Goal: Task Accomplishment & Management: Manage account settings

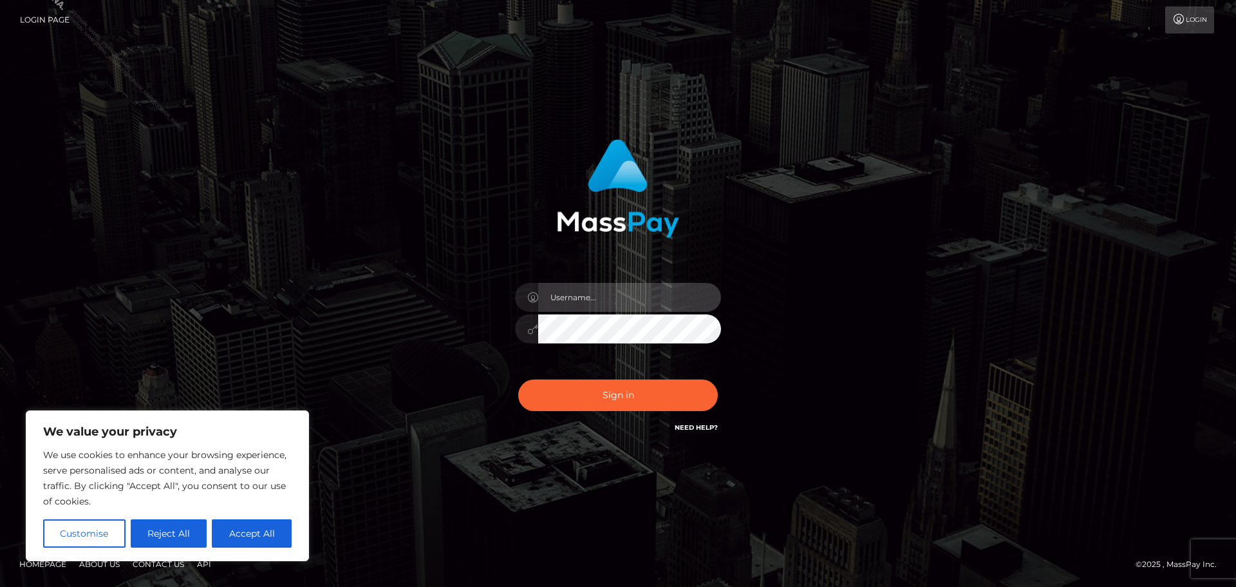
click at [560, 289] on input "text" at bounding box center [629, 297] width 183 height 29
type input "[PERSON_NAME].Silversocial"
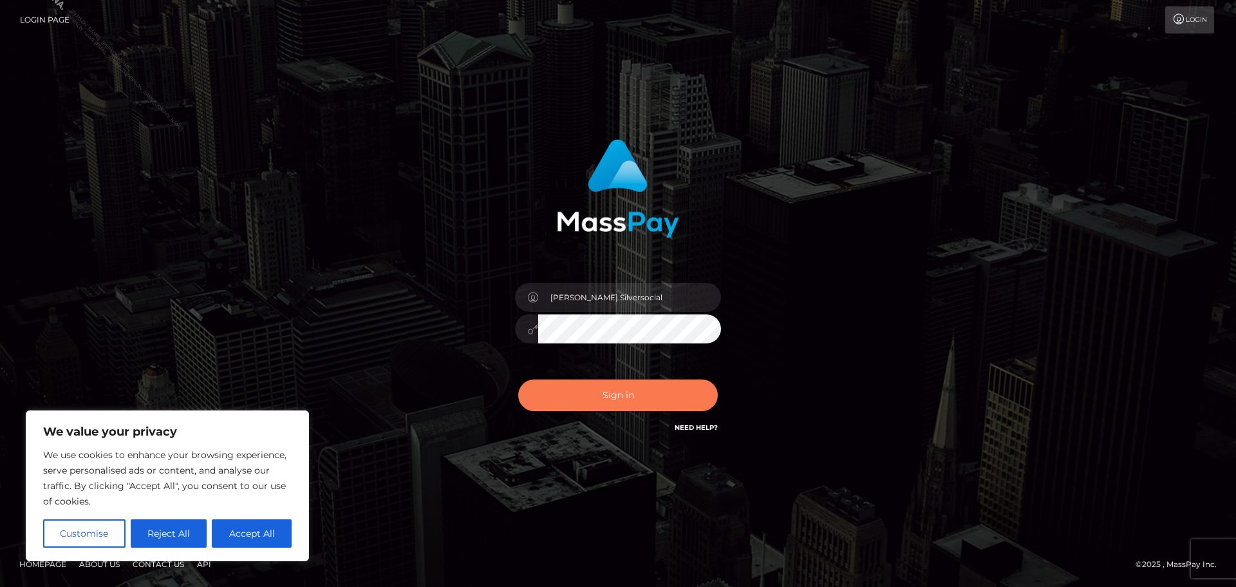
click at [646, 390] on button "Sign in" at bounding box center [618, 395] width 200 height 32
drag, startPoint x: 968, startPoint y: 220, endPoint x: 961, endPoint y: 84, distance: 135.4
click at [973, 212] on div "[PERSON_NAME].Silversocial Sign in" at bounding box center [618, 293] width 734 height 328
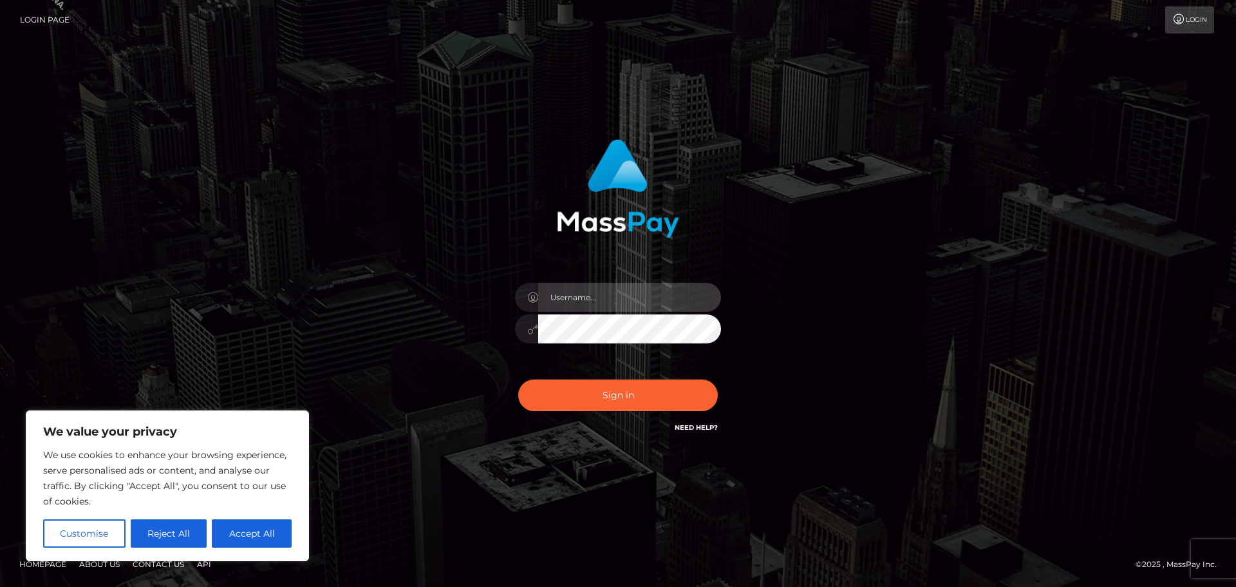
click at [606, 294] on input "text" at bounding box center [629, 297] width 183 height 29
type input "[PERSON_NAME].Silversocial"
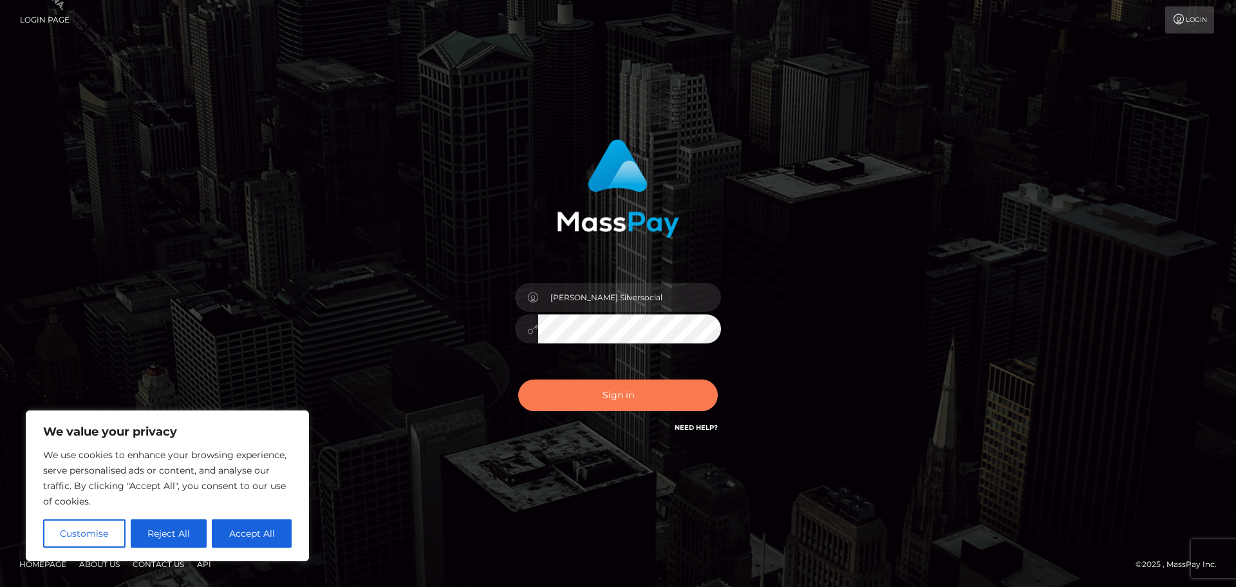
click at [643, 389] on button "Sign in" at bounding box center [618, 395] width 200 height 32
click at [880, 270] on div "[PERSON_NAME].Silversocial Sign in" at bounding box center [618, 293] width 734 height 328
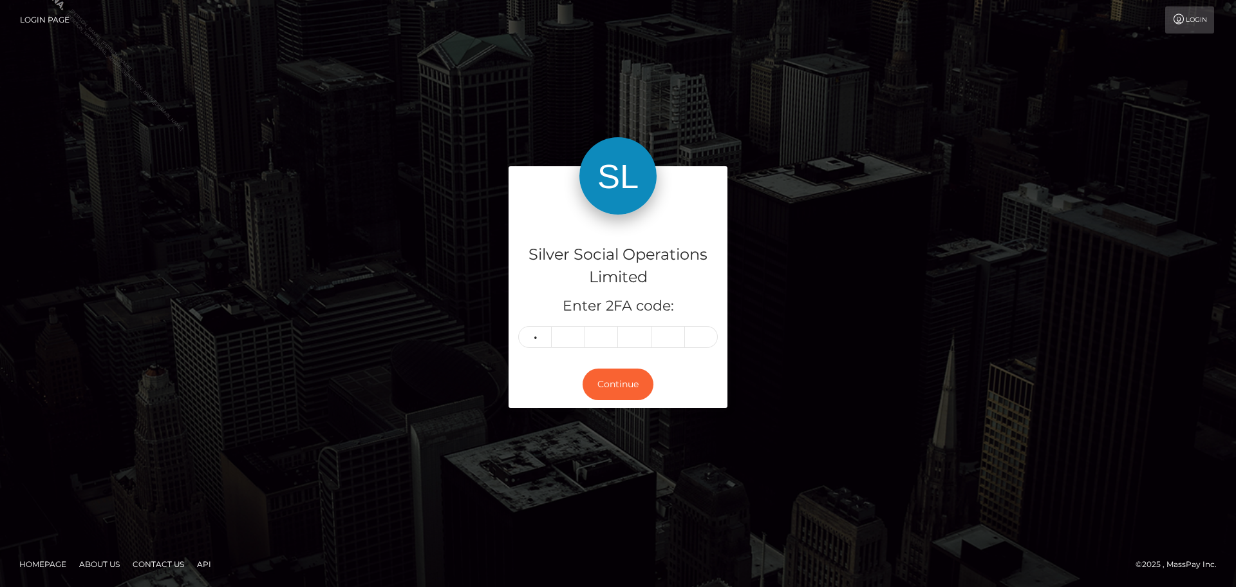
type input "9"
type input "6"
type input "1"
type input "6"
type input "9"
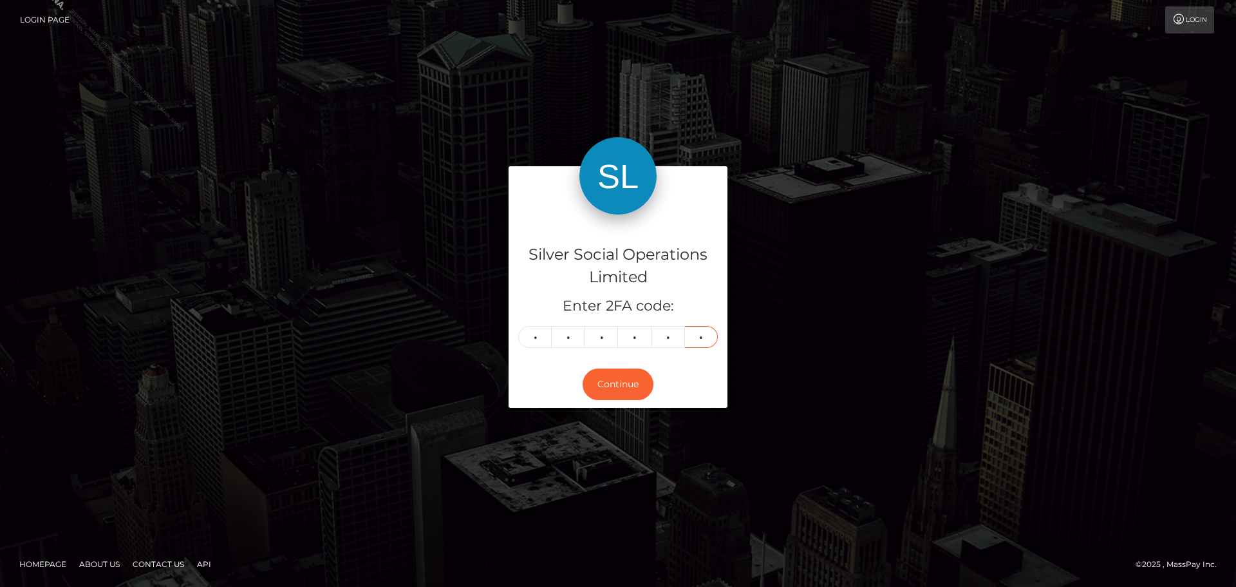
type input "1"
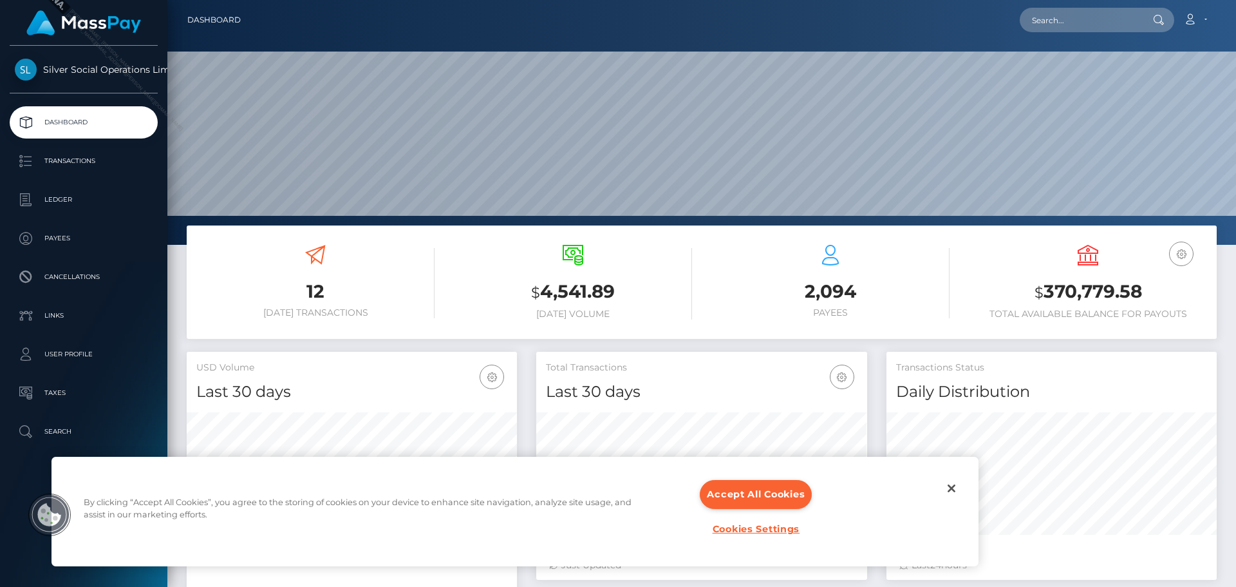
scroll to position [229, 331]
drag, startPoint x: 1141, startPoint y: 288, endPoint x: 1046, endPoint y: 291, distance: 94.7
click at [1046, 291] on h3 "$ 370,779.58" at bounding box center [1088, 292] width 238 height 26
copy h3 "370,779.58"
